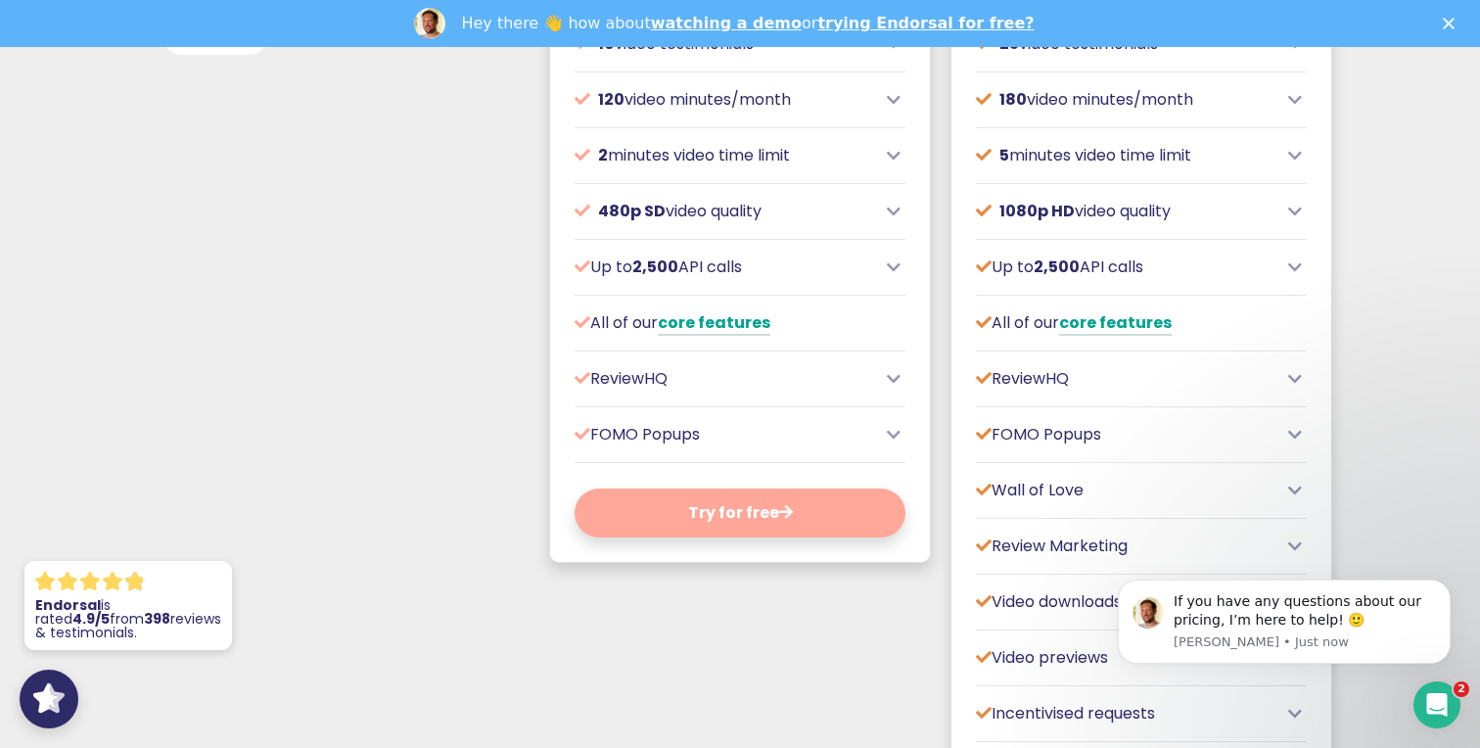
click at [897, 275] on icon at bounding box center [894, 267] width 14 height 16
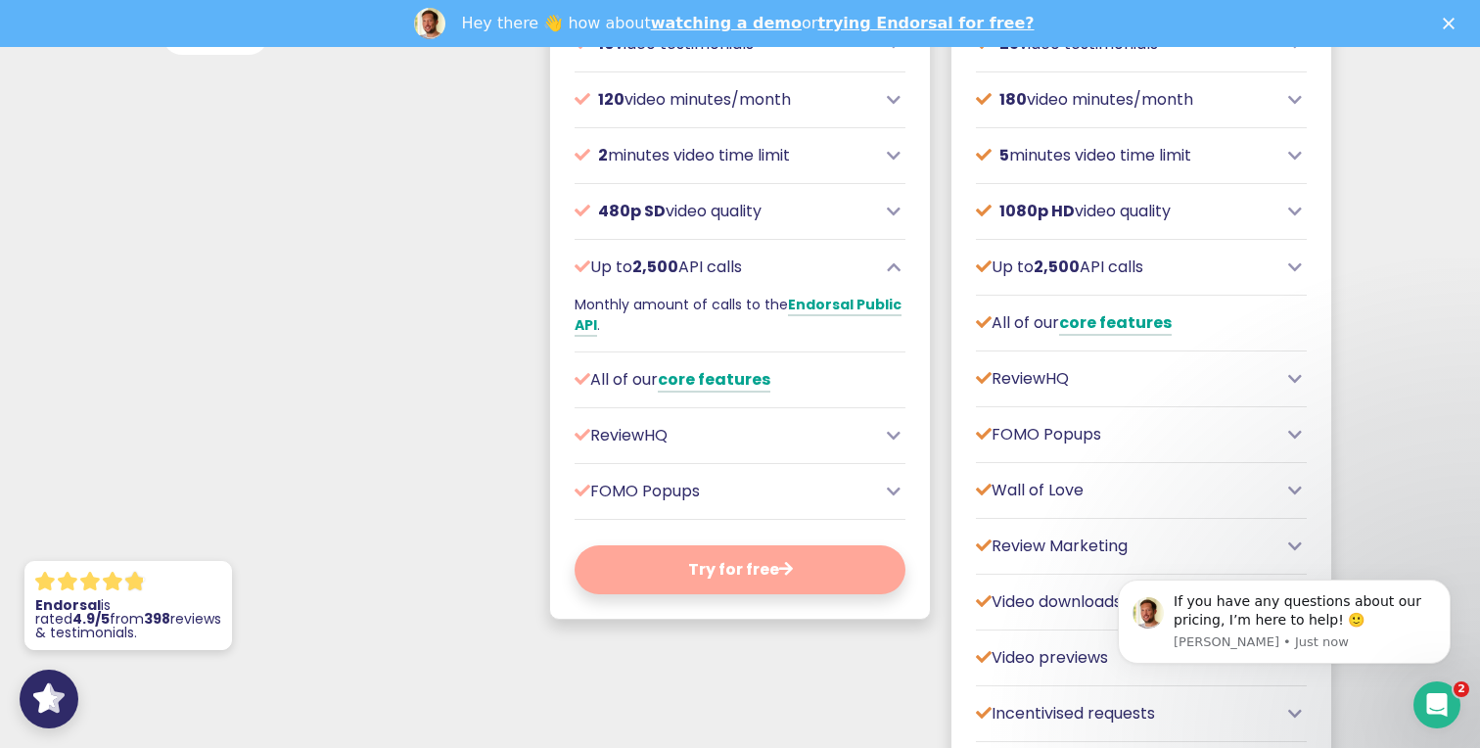
click at [899, 275] on icon at bounding box center [894, 267] width 14 height 16
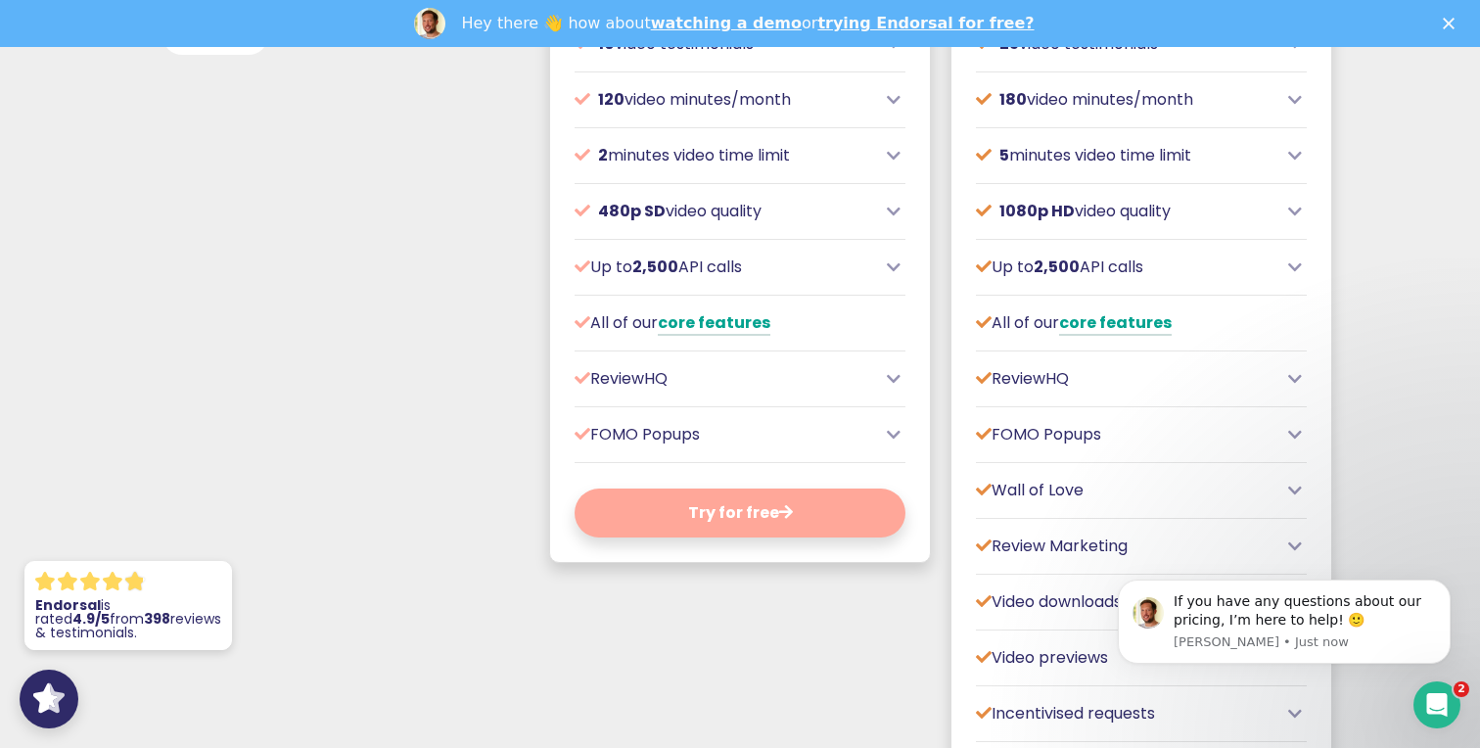
click at [884, 388] on div "ReviewHQ" at bounding box center [739, 378] width 331 height 23
click at [900, 390] on div "ReviewHQ" at bounding box center [739, 378] width 331 height 23
click at [894, 387] on icon at bounding box center [894, 379] width 14 height 16
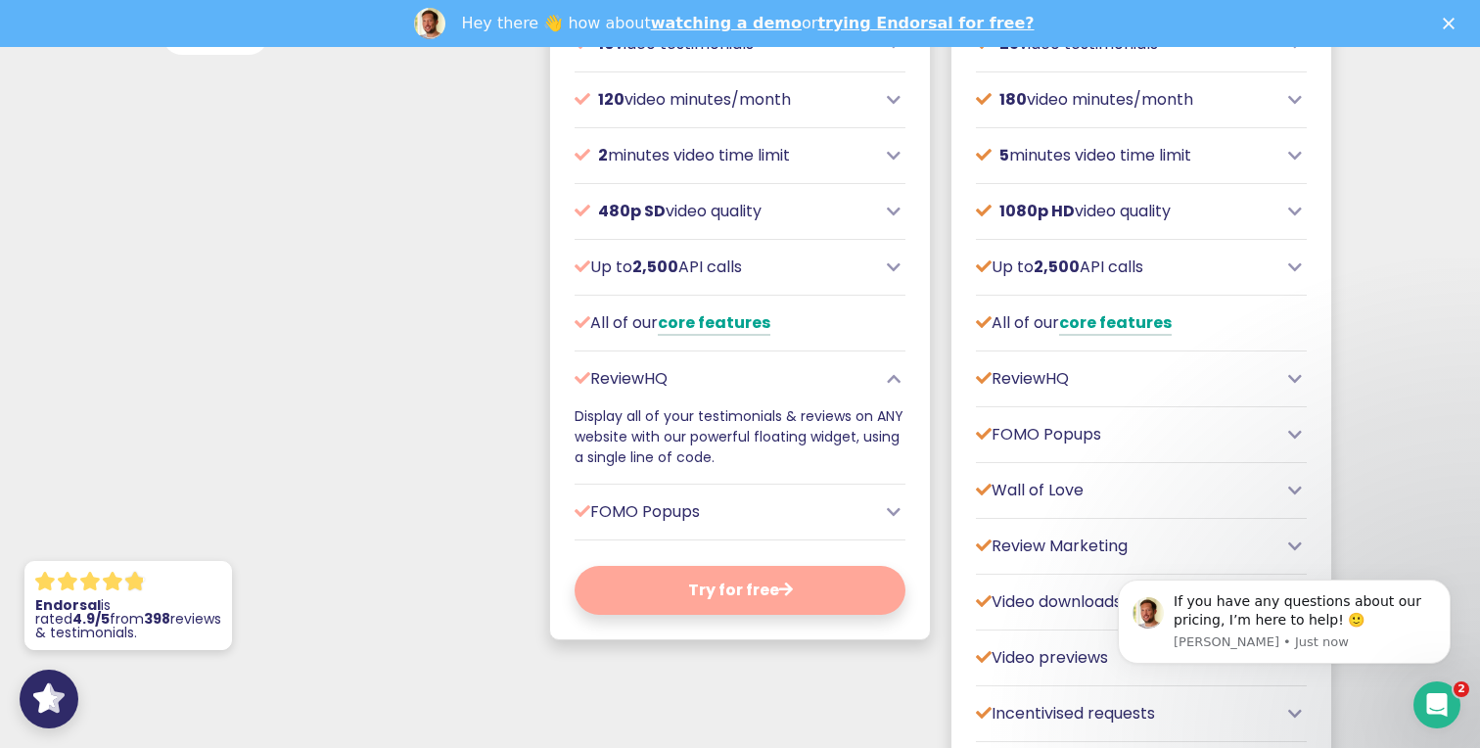
click at [894, 387] on icon at bounding box center [894, 379] width 14 height 16
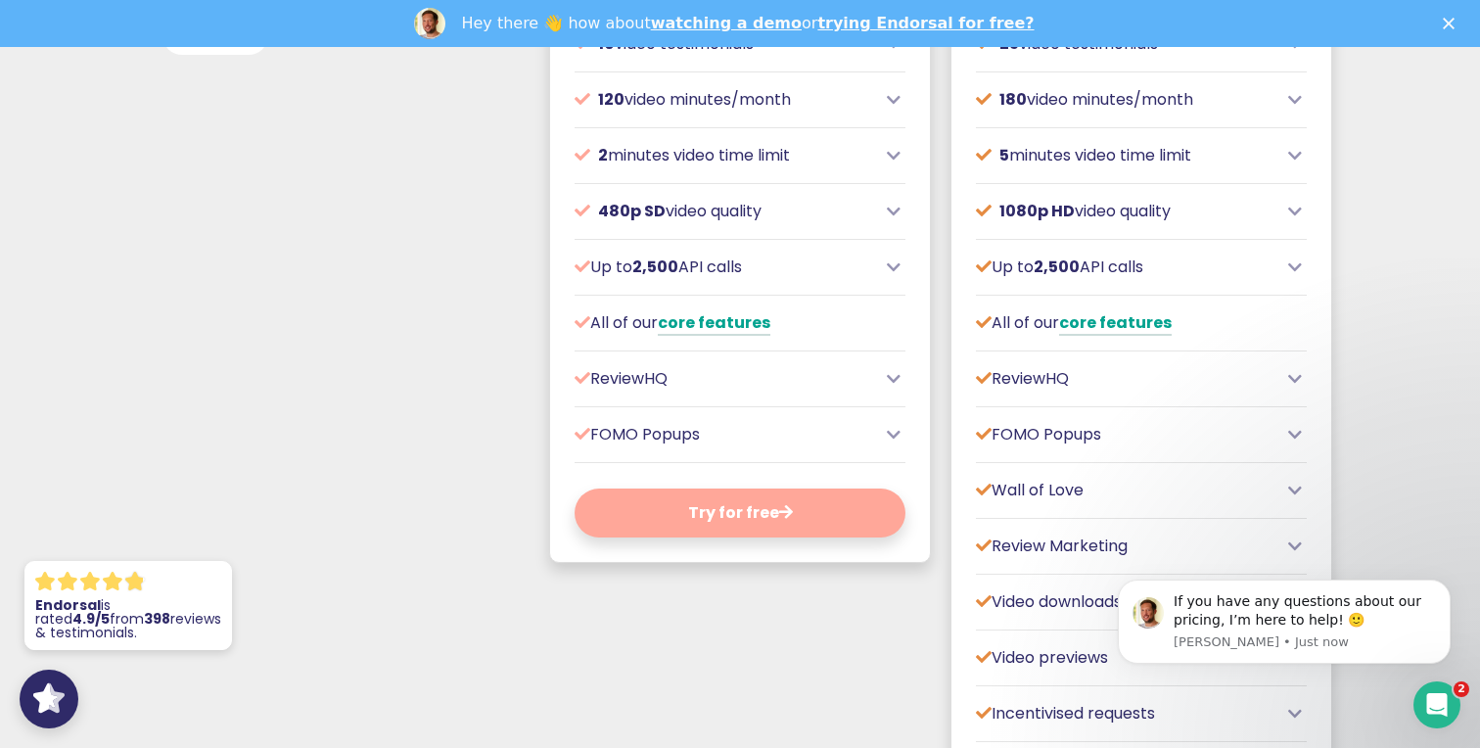
click at [887, 442] on icon at bounding box center [894, 435] width 14 height 16
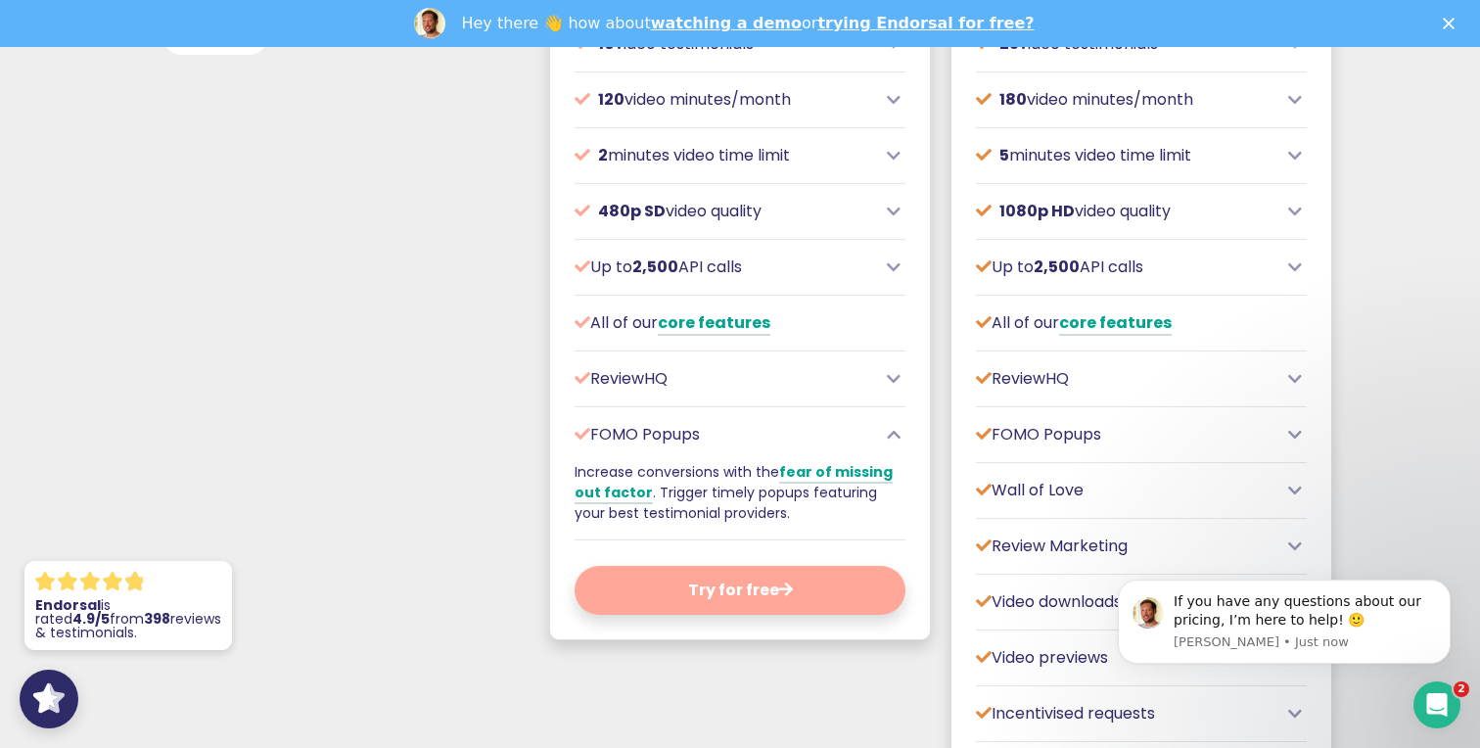
click at [887, 442] on icon at bounding box center [894, 435] width 14 height 16
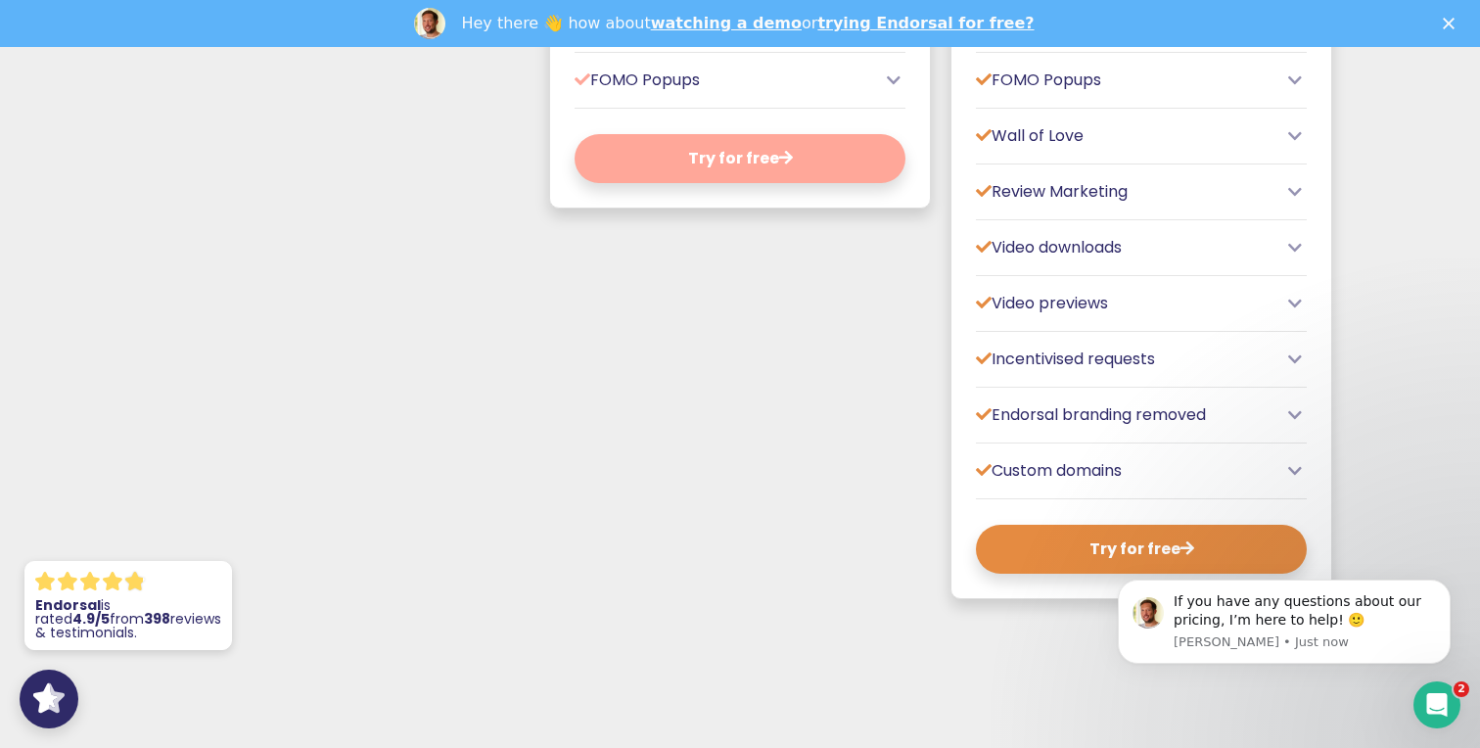
scroll to position [1536, 0]
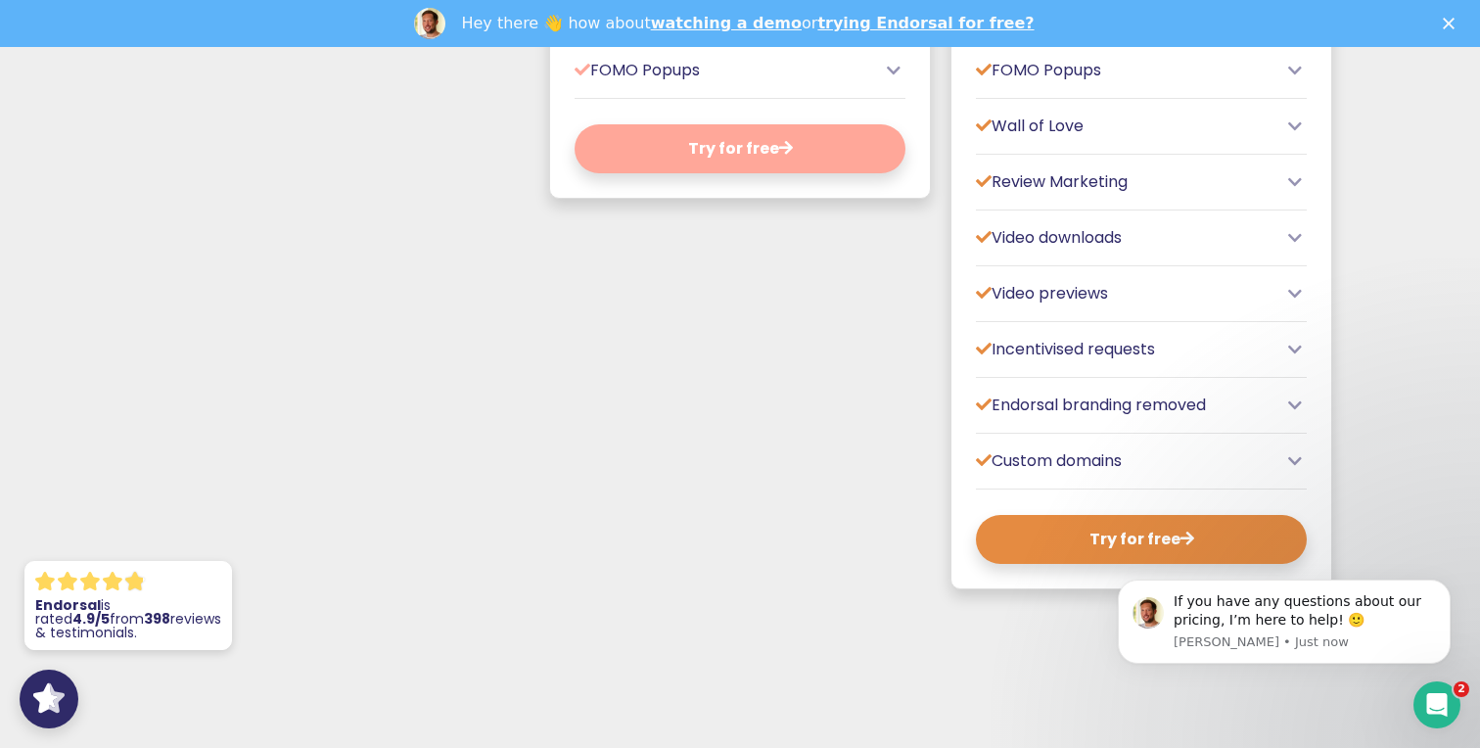
click at [1298, 134] on icon at bounding box center [1295, 126] width 14 height 16
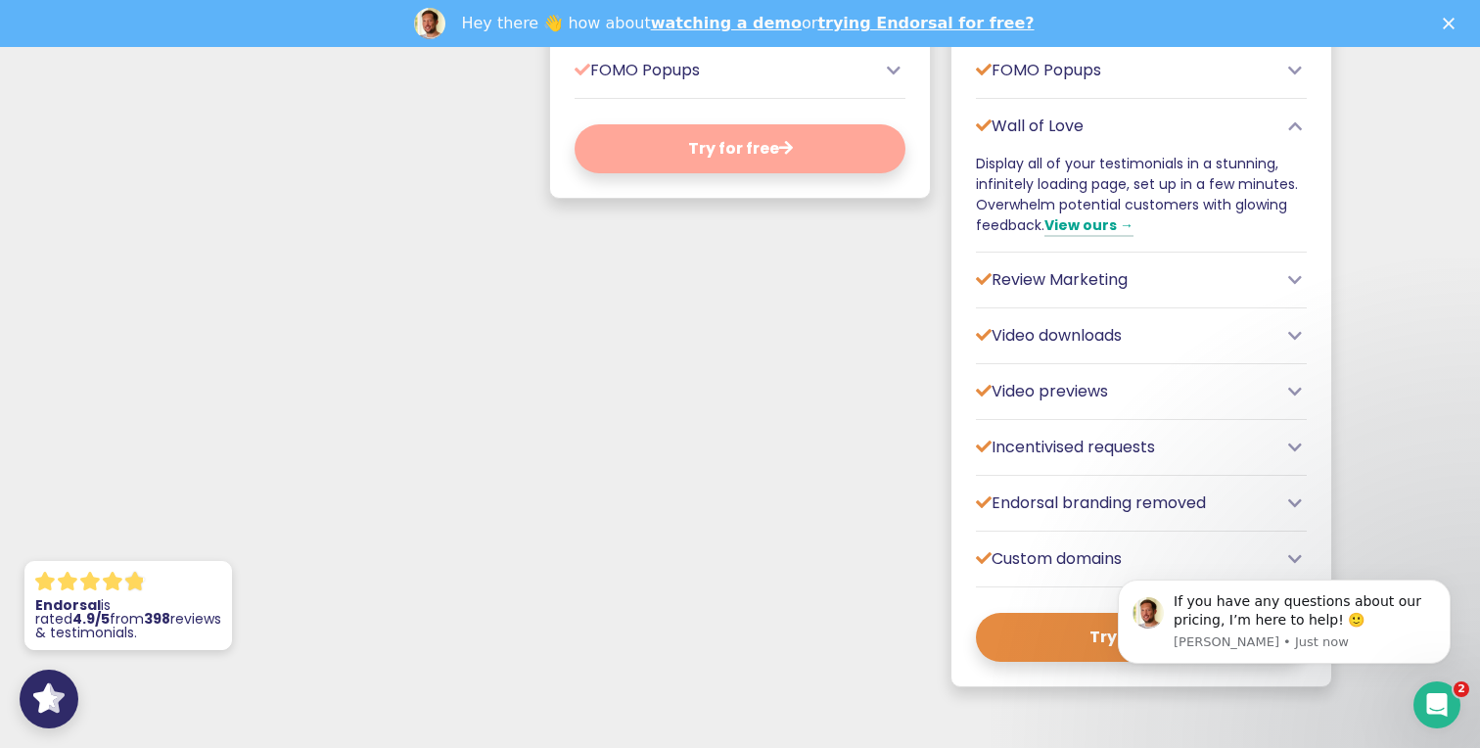
click at [1288, 138] on div "Wall of Love" at bounding box center [1141, 126] width 331 height 23
click at [1293, 455] on icon at bounding box center [1295, 447] width 14 height 16
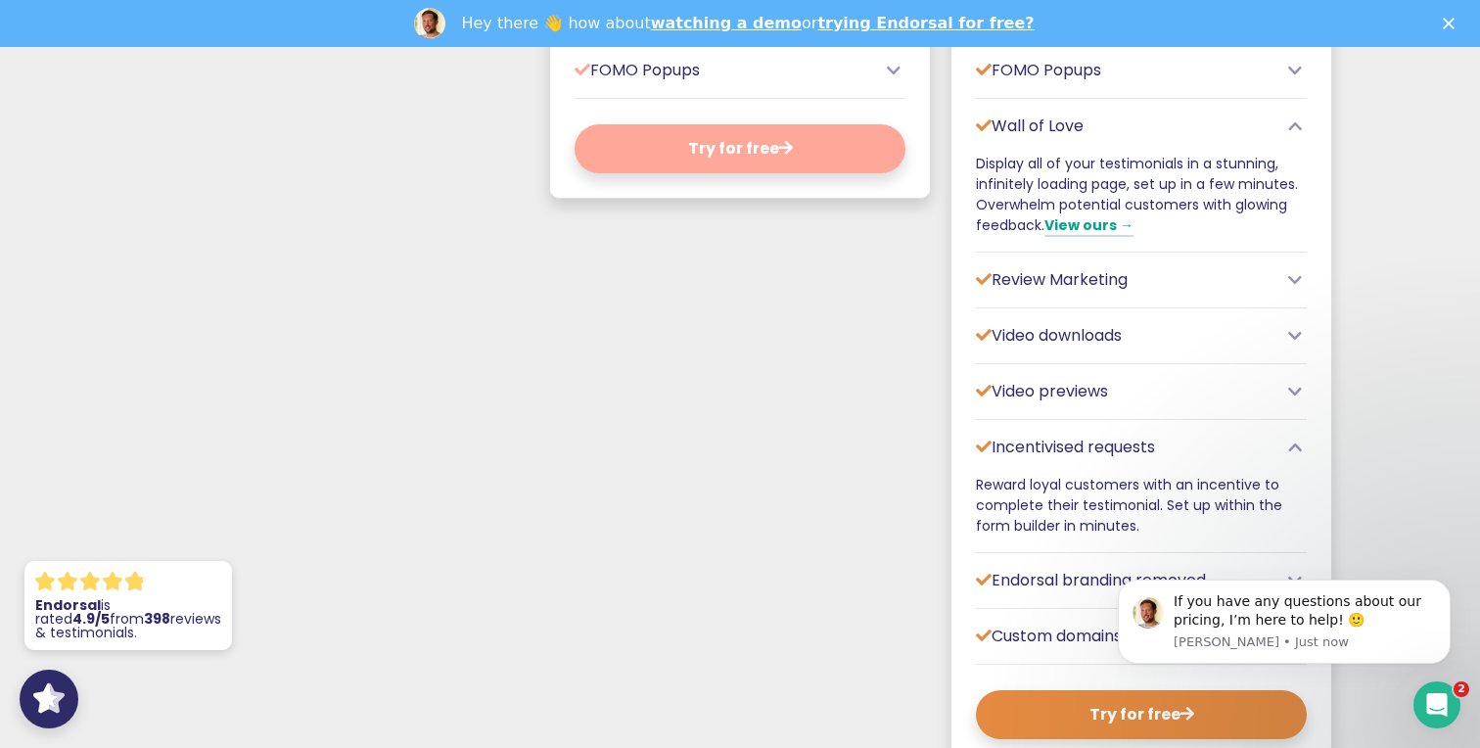
click at [1293, 455] on icon at bounding box center [1295, 447] width 14 height 16
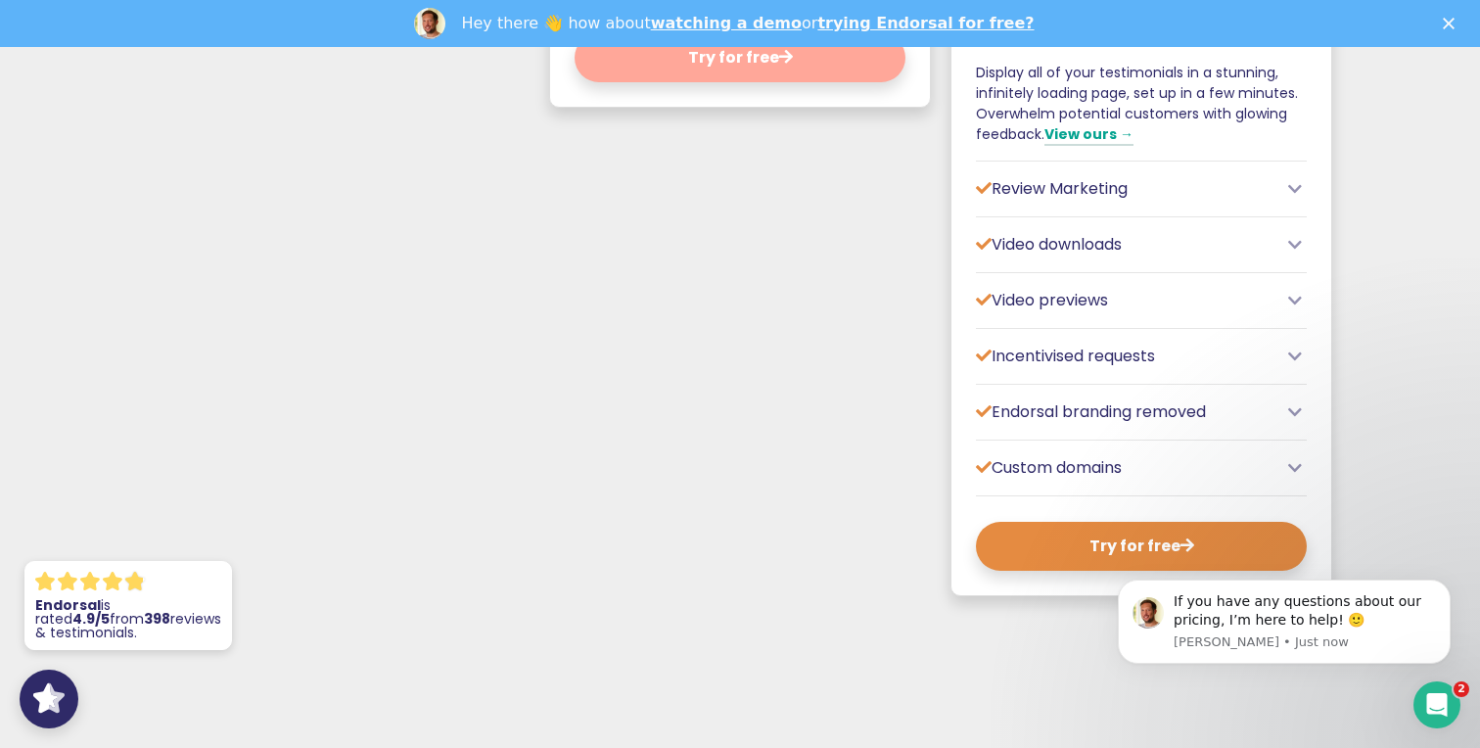
scroll to position [1631, 0]
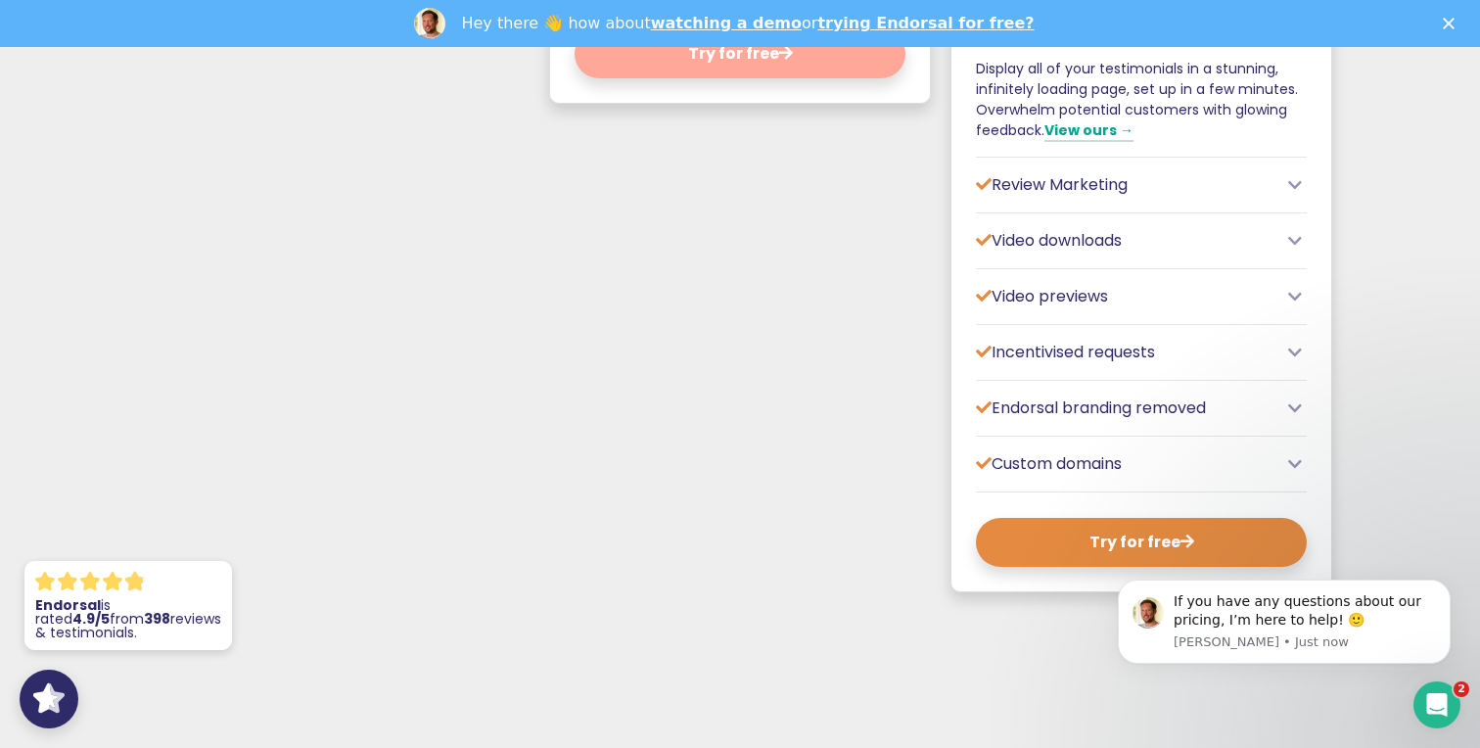
click at [1300, 476] on div "Custom domains" at bounding box center [1141, 463] width 331 height 23
click at [1298, 472] on icon at bounding box center [1295, 464] width 14 height 16
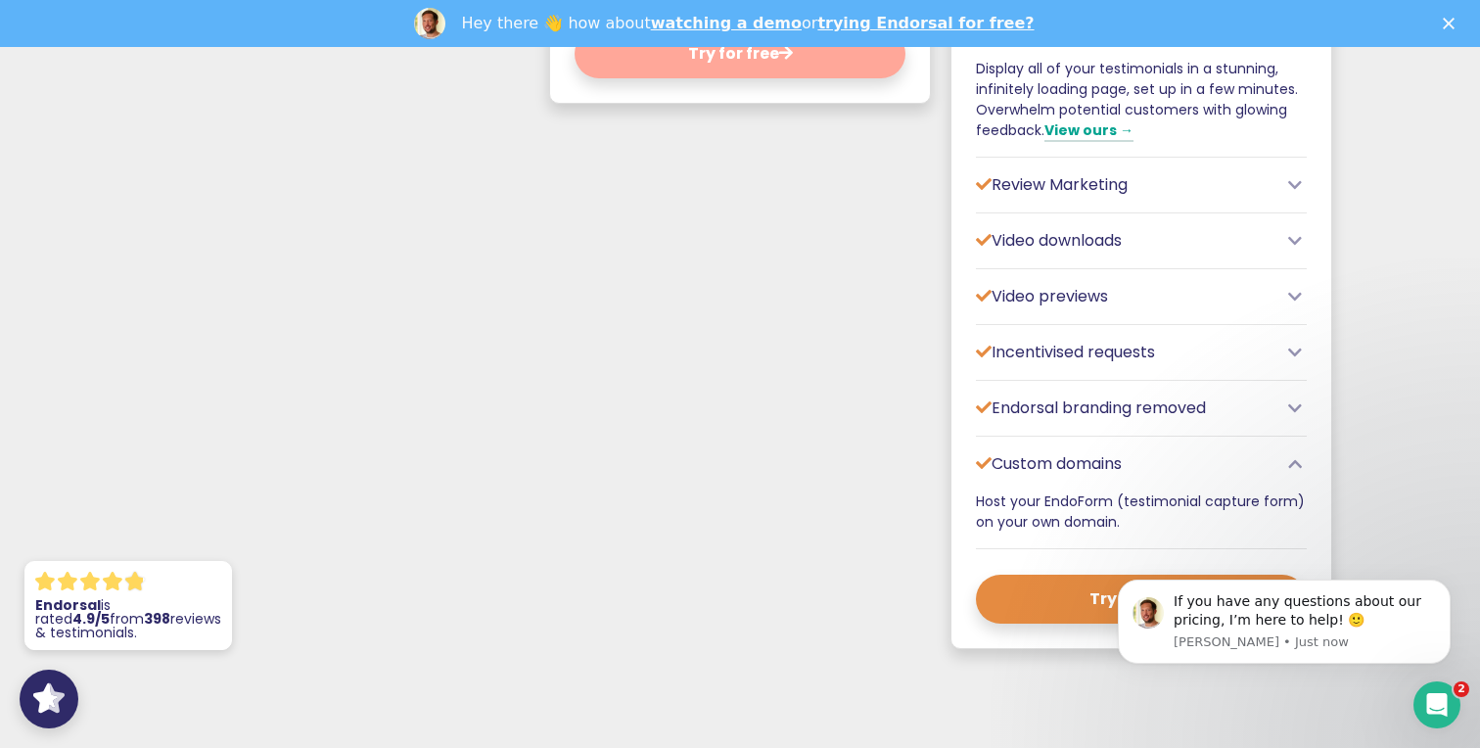
click at [1298, 472] on icon at bounding box center [1295, 464] width 14 height 16
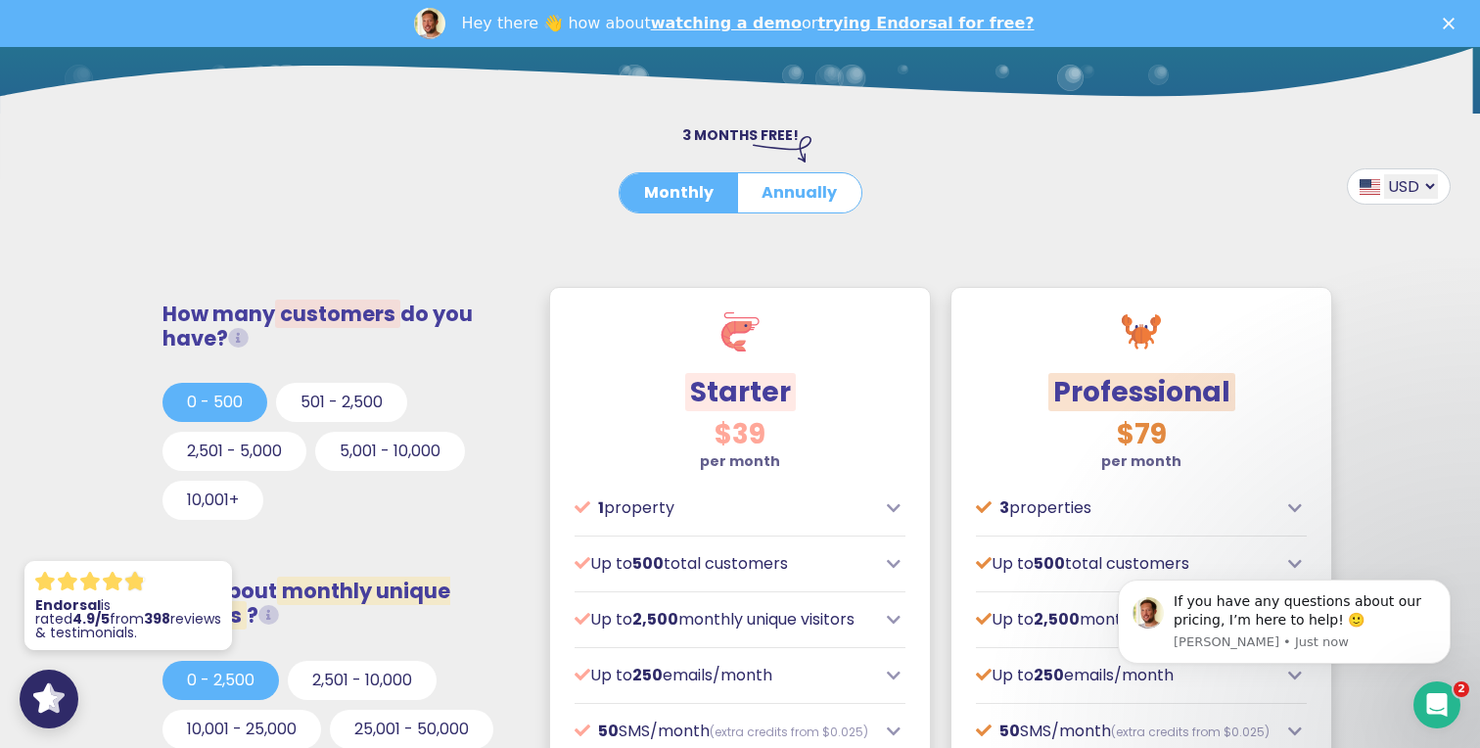
scroll to position [142, 0]
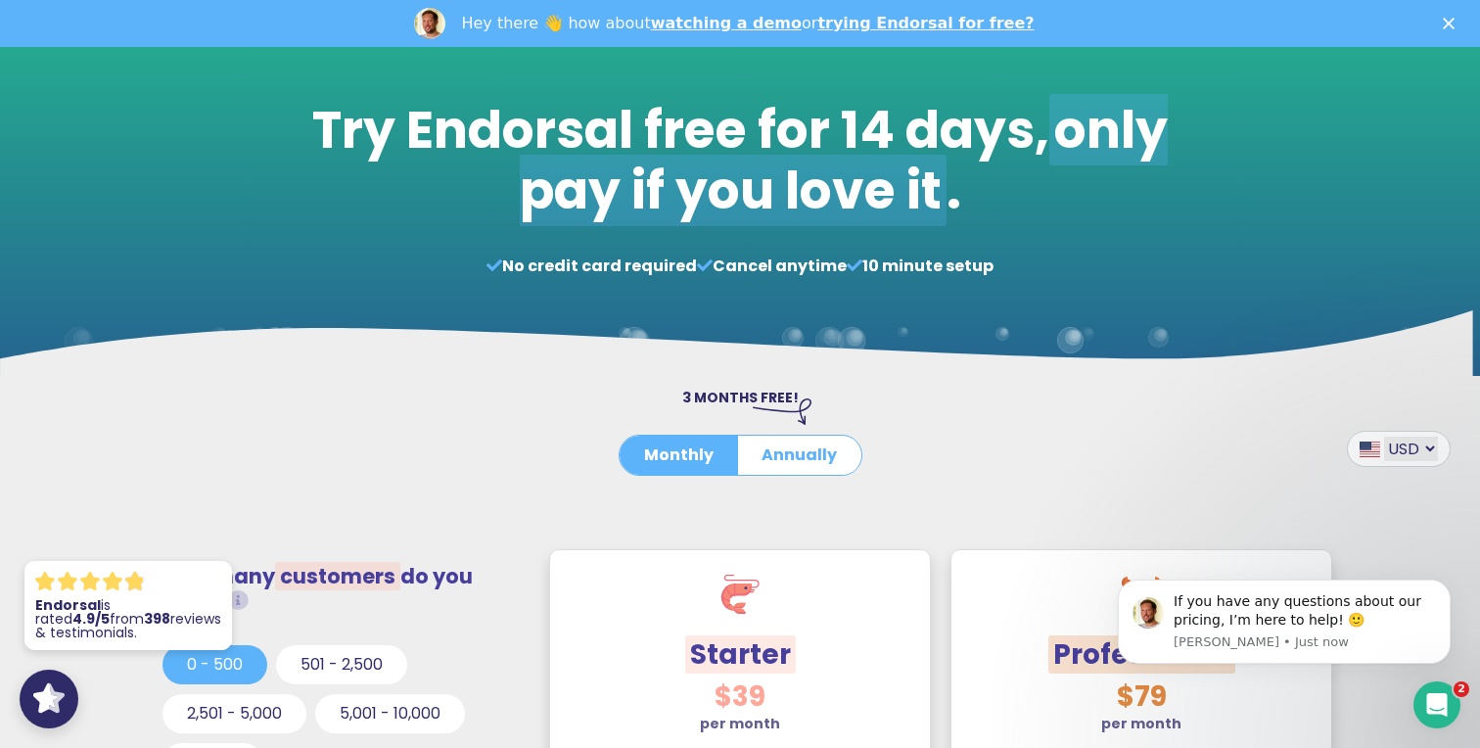
click at [1409, 448] on select "USD GBP EUR AUD CAD" at bounding box center [1411, 448] width 54 height 24
click at [777, 468] on button "Annually" at bounding box center [799, 455] width 124 height 39
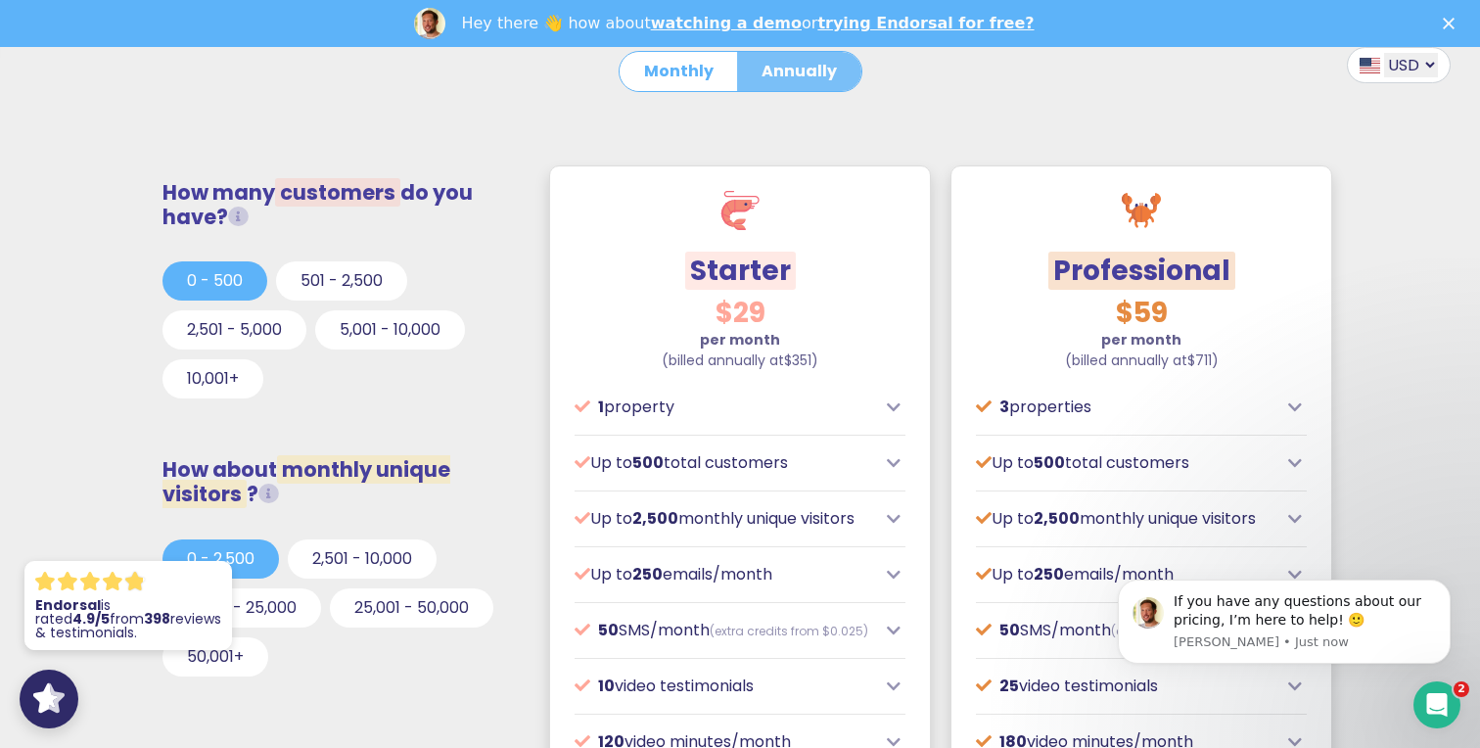
scroll to position [527, 0]
click at [685, 53] on button "Monthly" at bounding box center [678, 70] width 118 height 39
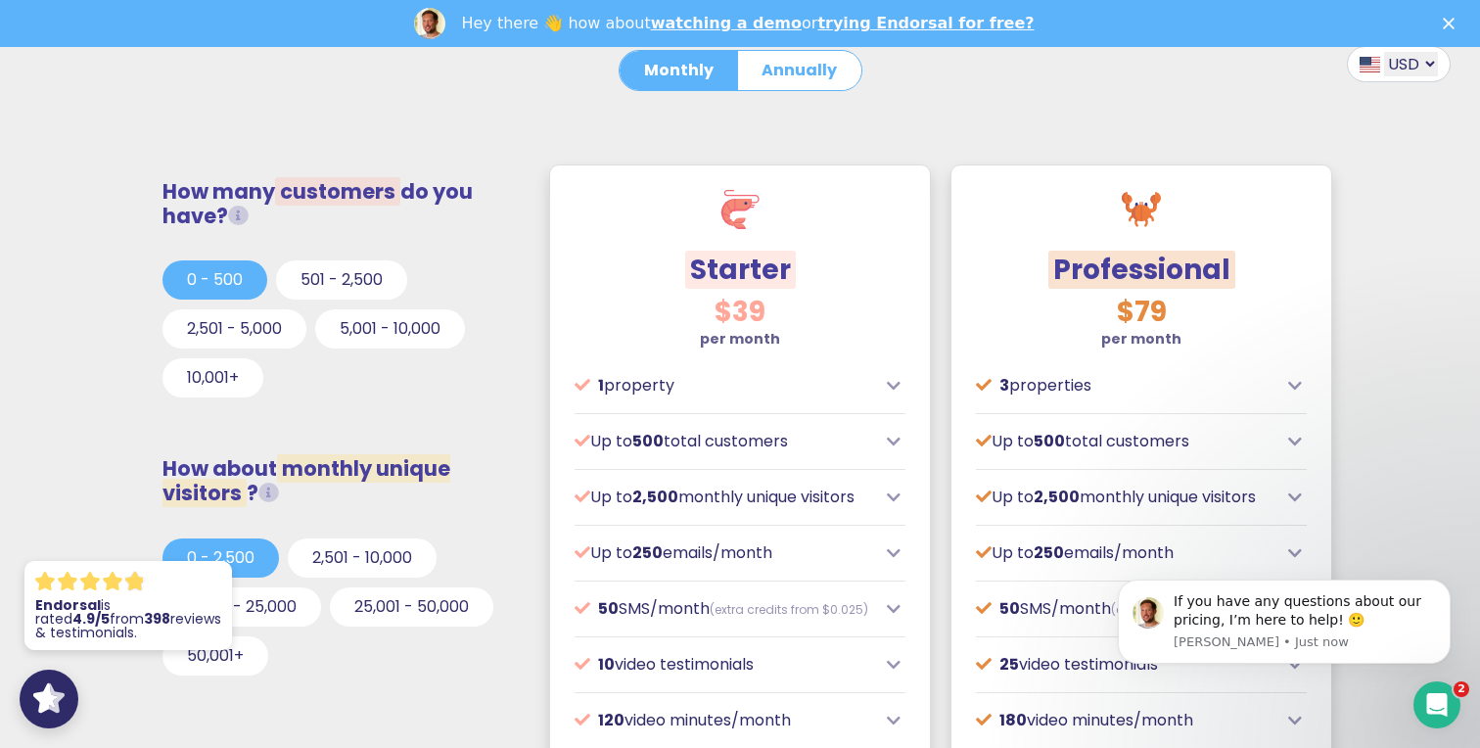
click at [355, 299] on div "0 - 500 501 - 2,500 2,501 - 5,000 5,001 - 10,000 10,001+" at bounding box center [338, 333] width 352 height 147
click at [358, 290] on button "501 - 2,500" at bounding box center [341, 279] width 131 height 39
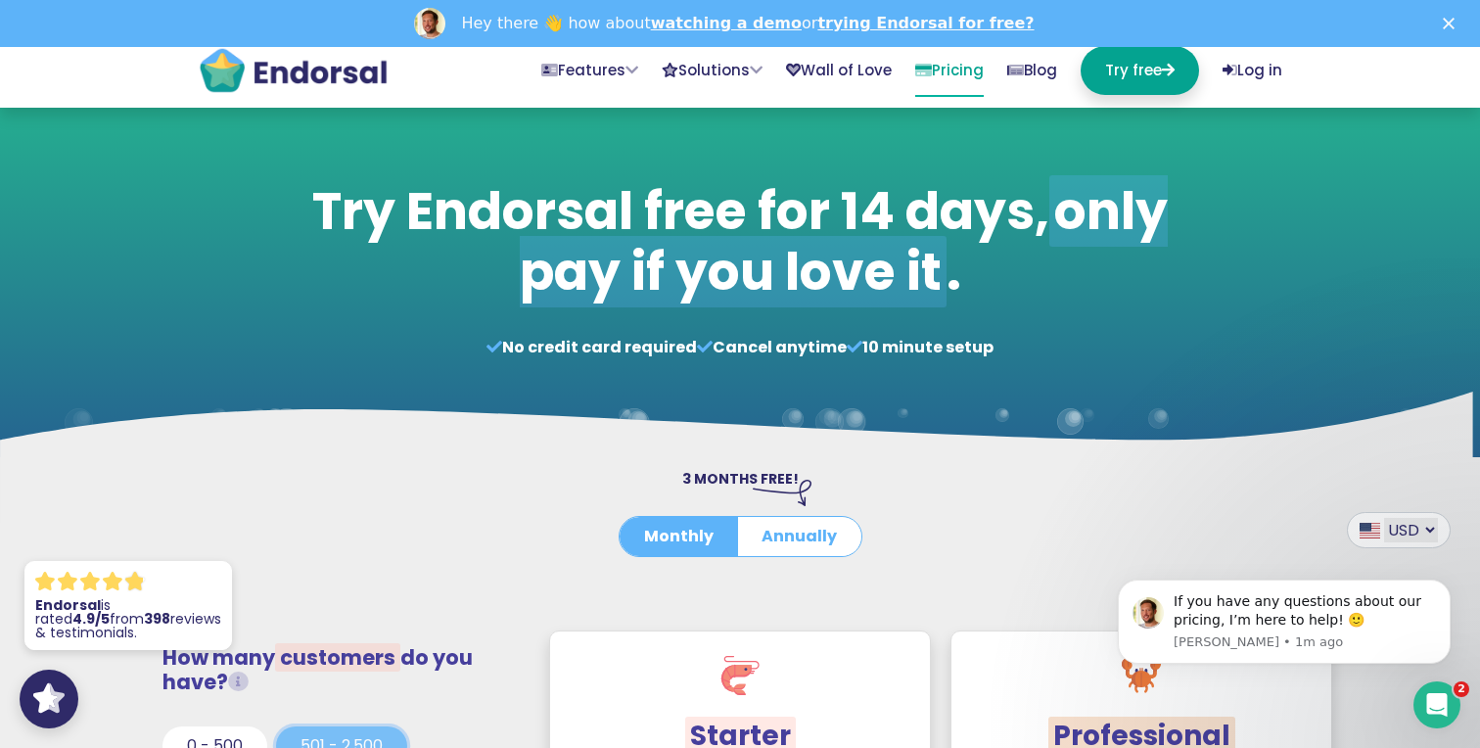
scroll to position [0, 0]
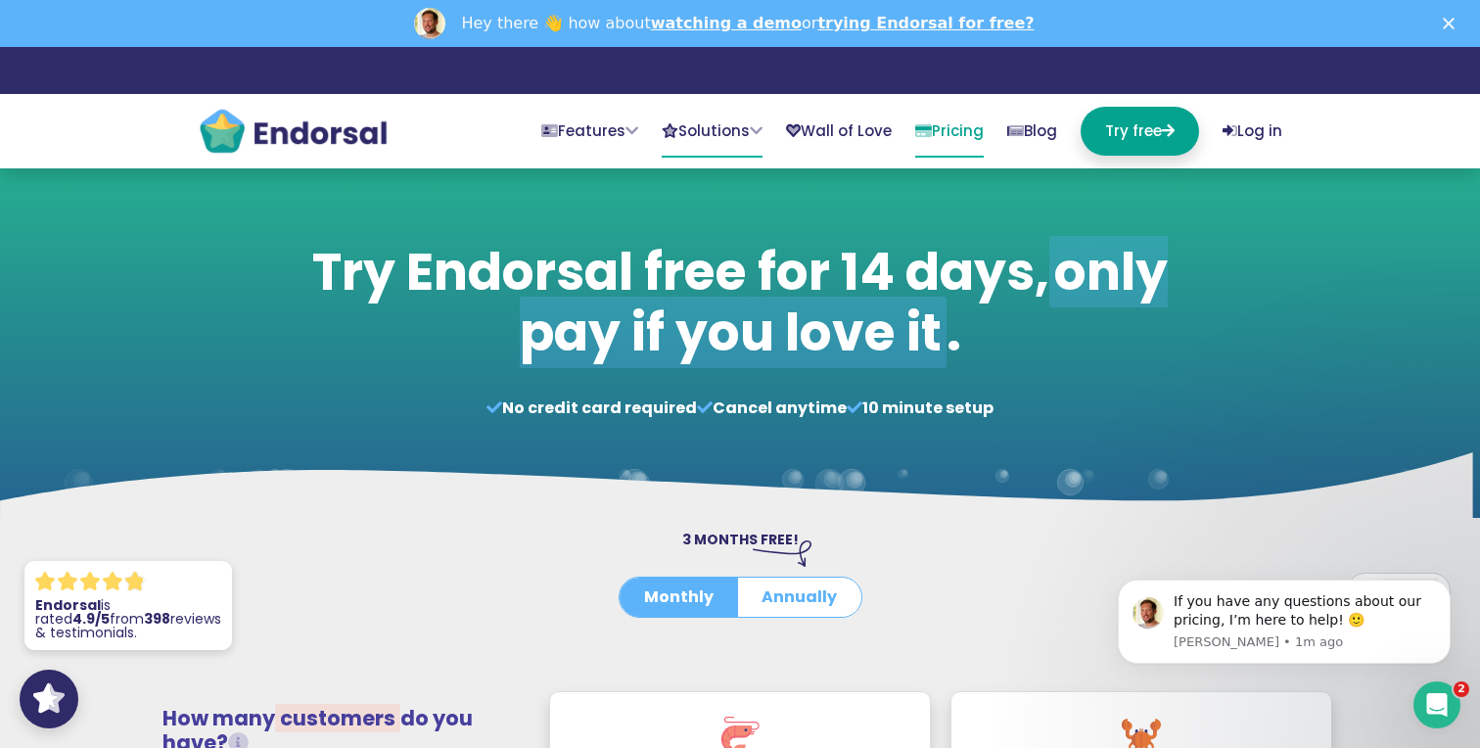
click at [672, 149] on link "Solutions" at bounding box center [712, 132] width 101 height 51
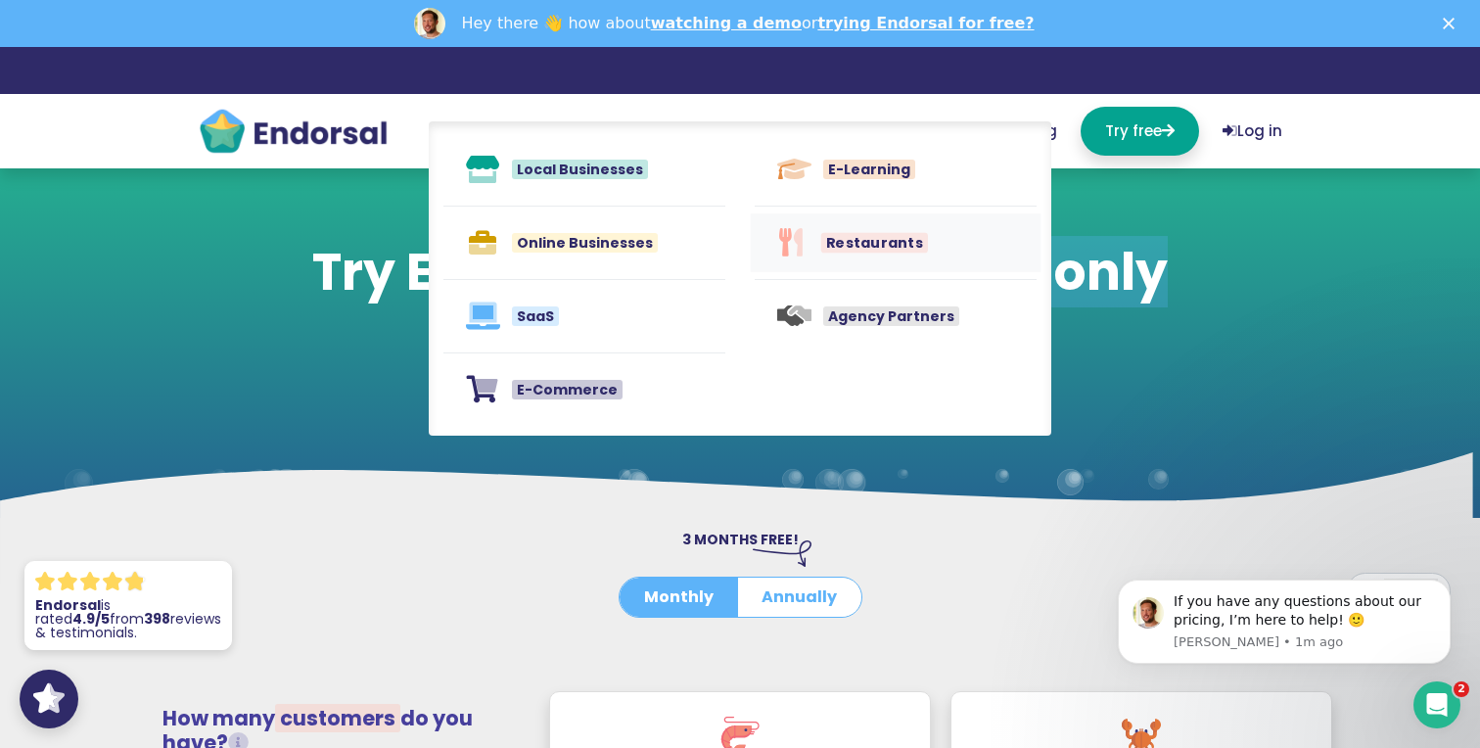
click at [895, 255] on div "Restaurants" at bounding box center [895, 242] width 270 height 38
